Goal: Navigation & Orientation: Go to known website

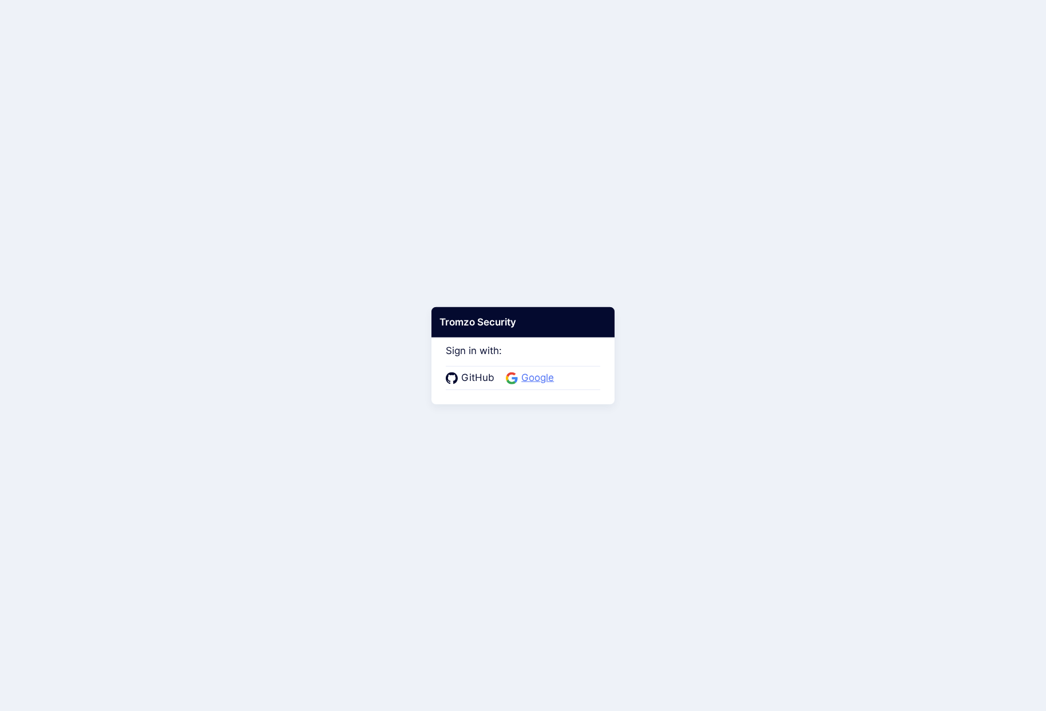
click at [532, 383] on span "Google" at bounding box center [537, 378] width 39 height 15
